Goal: Navigation & Orientation: Find specific page/section

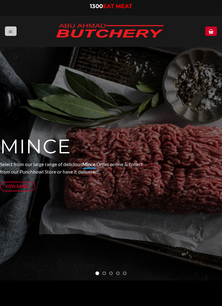
click at [7, 34] on link "Menu" at bounding box center [10, 31] width 11 height 9
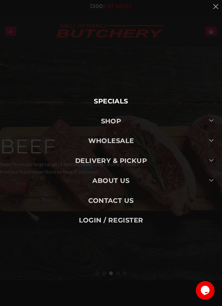
click at [117, 99] on link "Specials" at bounding box center [111, 101] width 218 height 20
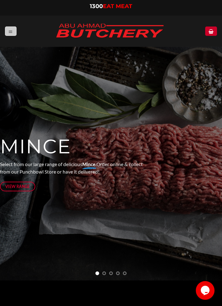
click at [7, 35] on link "Menu" at bounding box center [10, 31] width 11 height 9
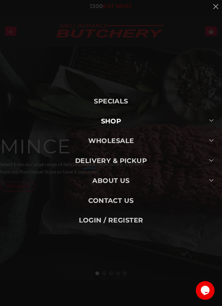
click at [115, 120] on link "SHOP" at bounding box center [111, 121] width 218 height 20
